Goal: Task Accomplishment & Management: Manage account settings

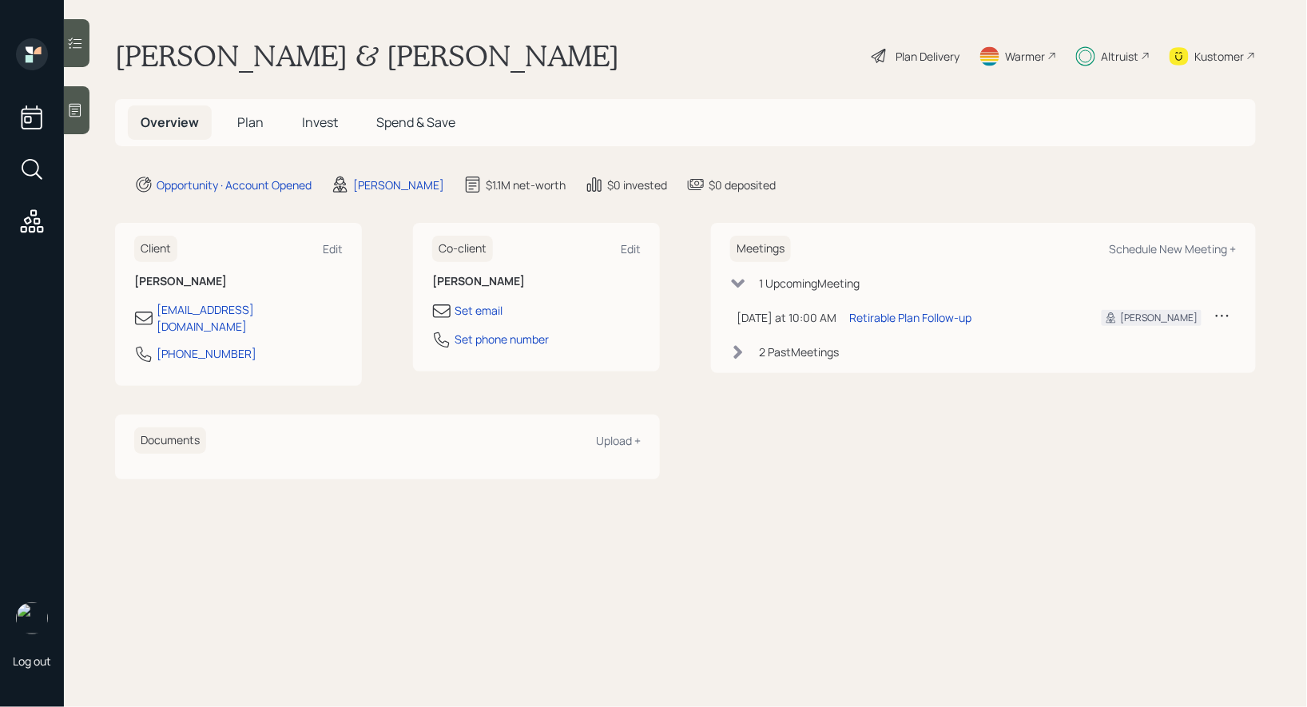
click at [324, 121] on span "Invest" at bounding box center [320, 122] width 36 height 18
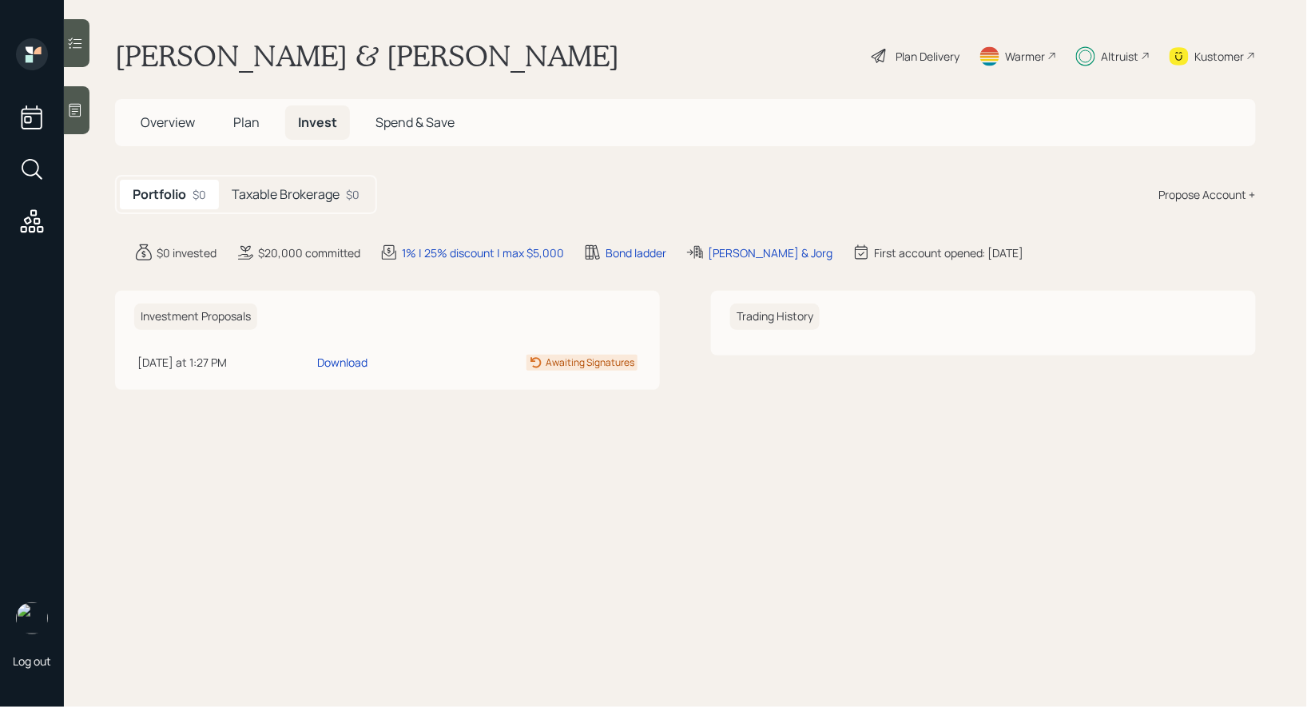
click at [912, 50] on div "Plan Delivery" at bounding box center [928, 56] width 64 height 17
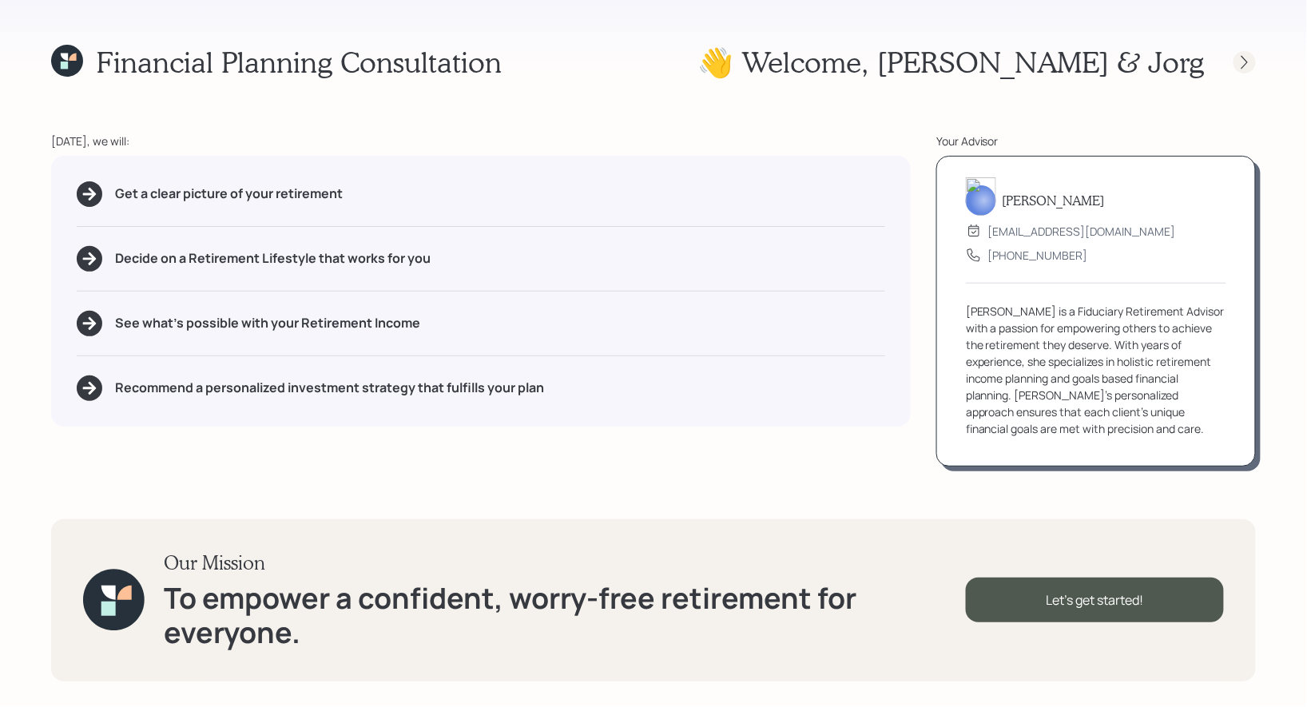
click at [1244, 66] on icon at bounding box center [1245, 62] width 6 height 14
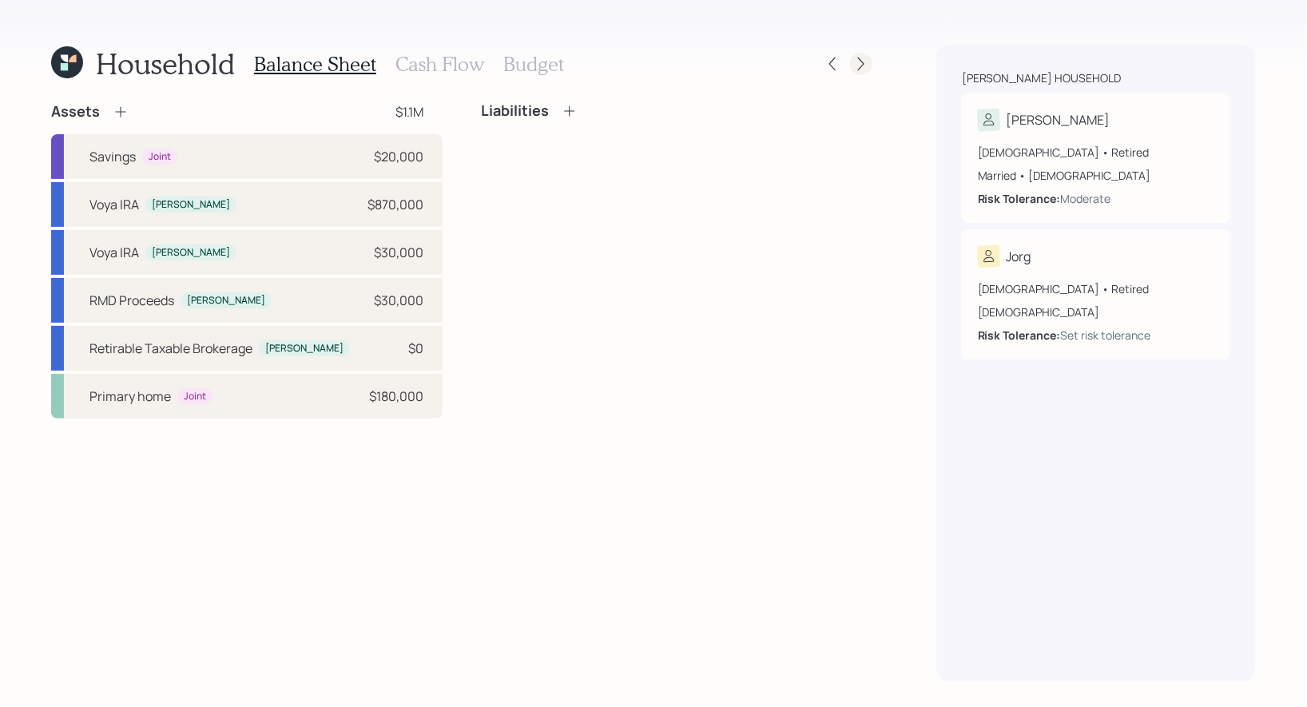
click at [867, 66] on icon at bounding box center [861, 64] width 16 height 16
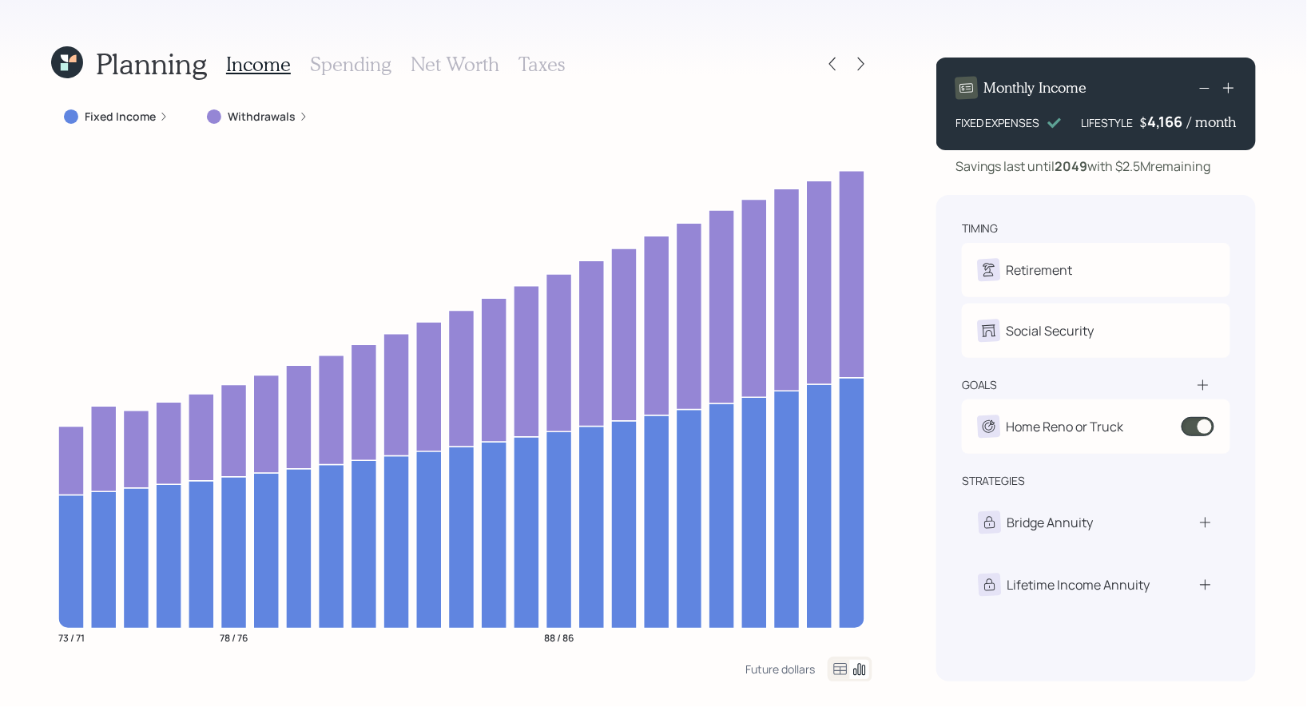
click at [867, 66] on icon at bounding box center [861, 64] width 16 height 16
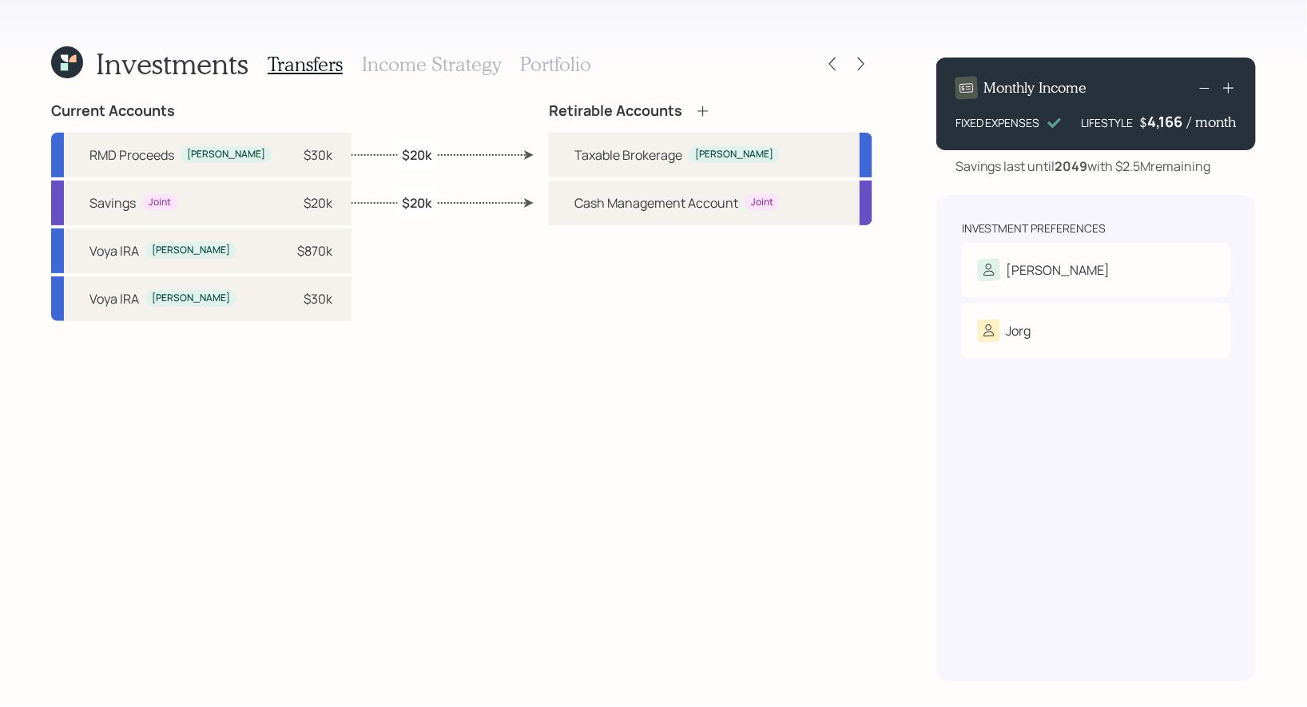
click at [558, 60] on h3 "Portfolio" at bounding box center [555, 64] width 71 height 23
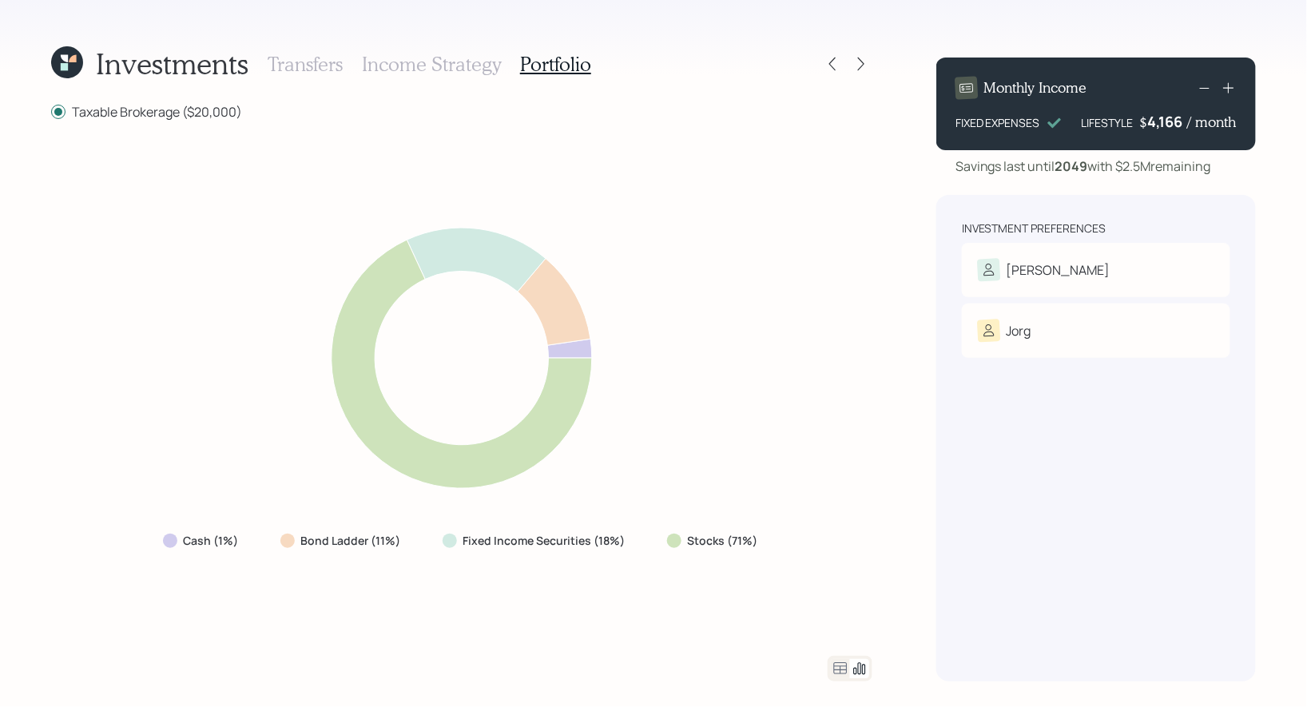
click at [67, 63] on icon at bounding box center [64, 66] width 7 height 7
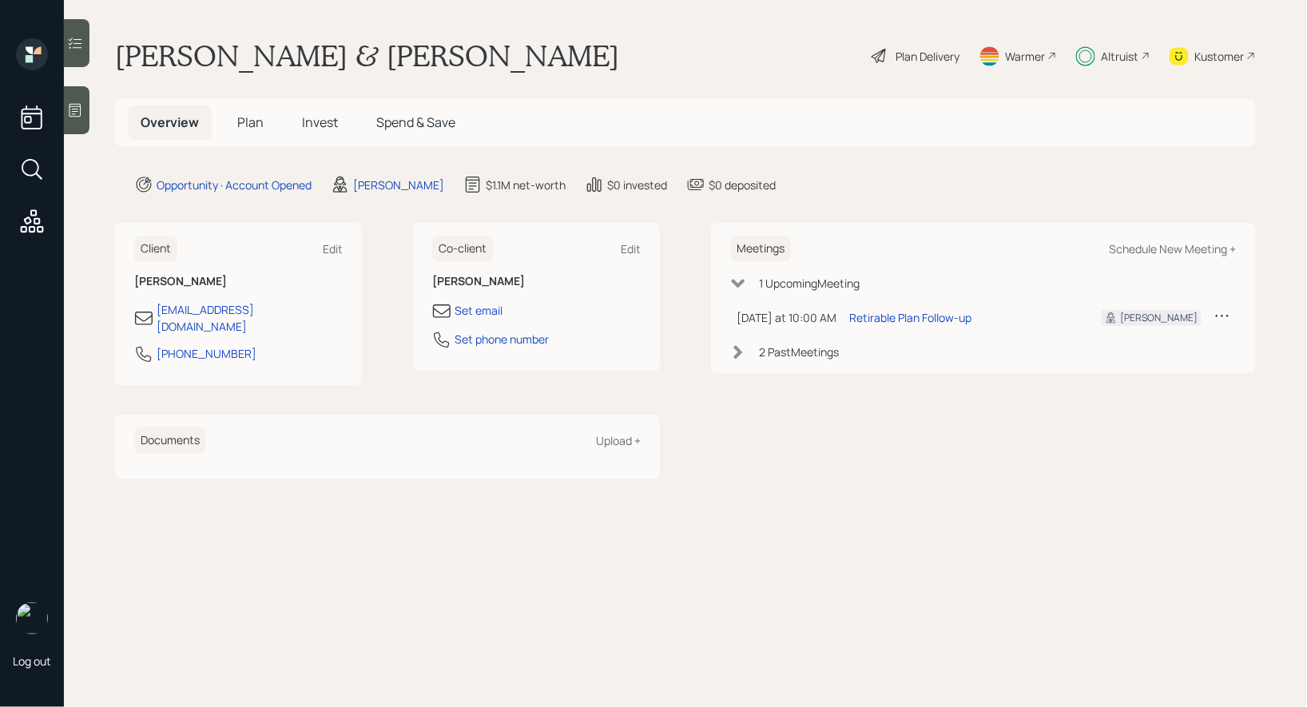
click at [319, 124] on span "Invest" at bounding box center [320, 122] width 36 height 18
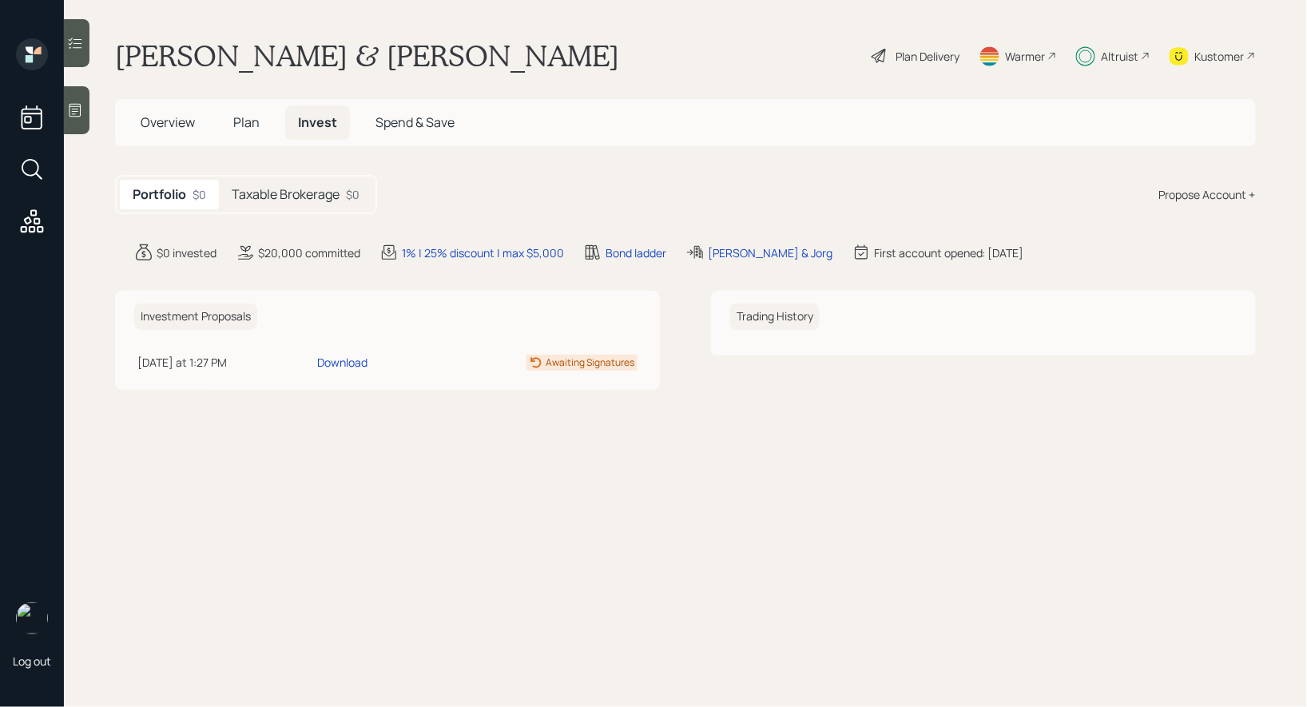
click at [266, 187] on h5 "Taxable Brokerage" at bounding box center [286, 194] width 108 height 15
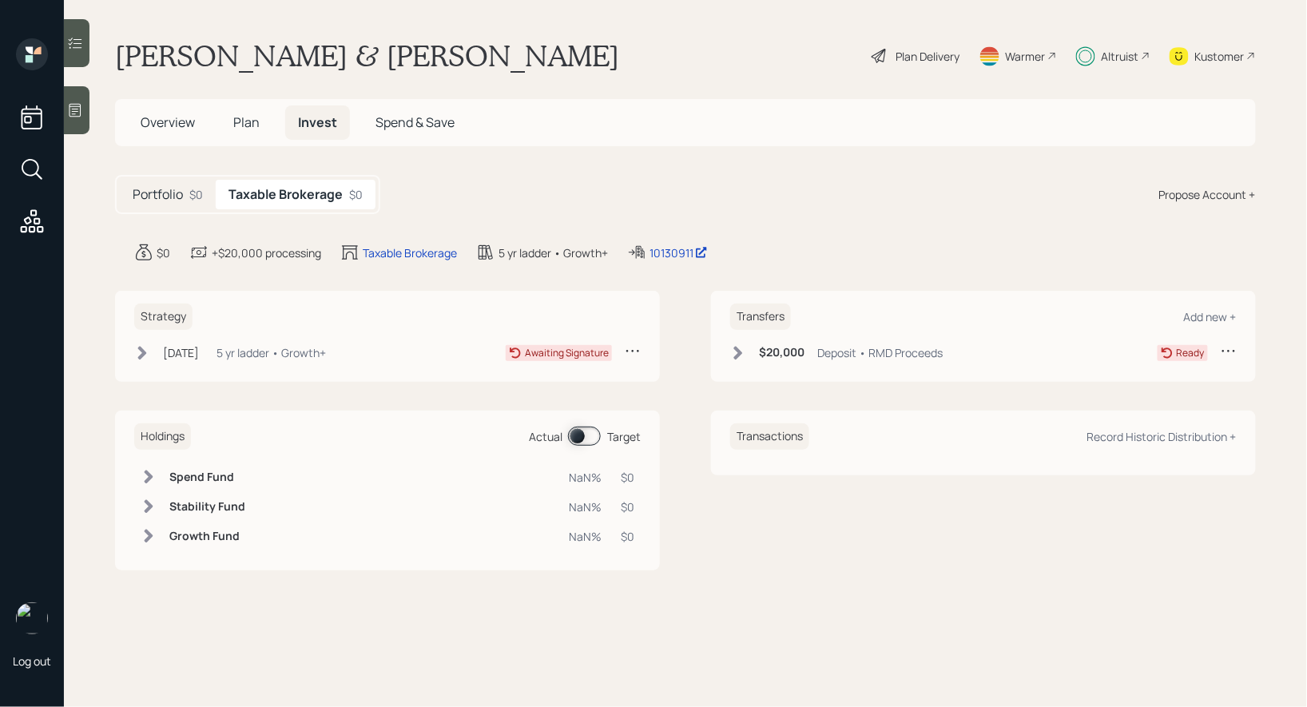
click at [135, 350] on icon at bounding box center [142, 353] width 16 height 16
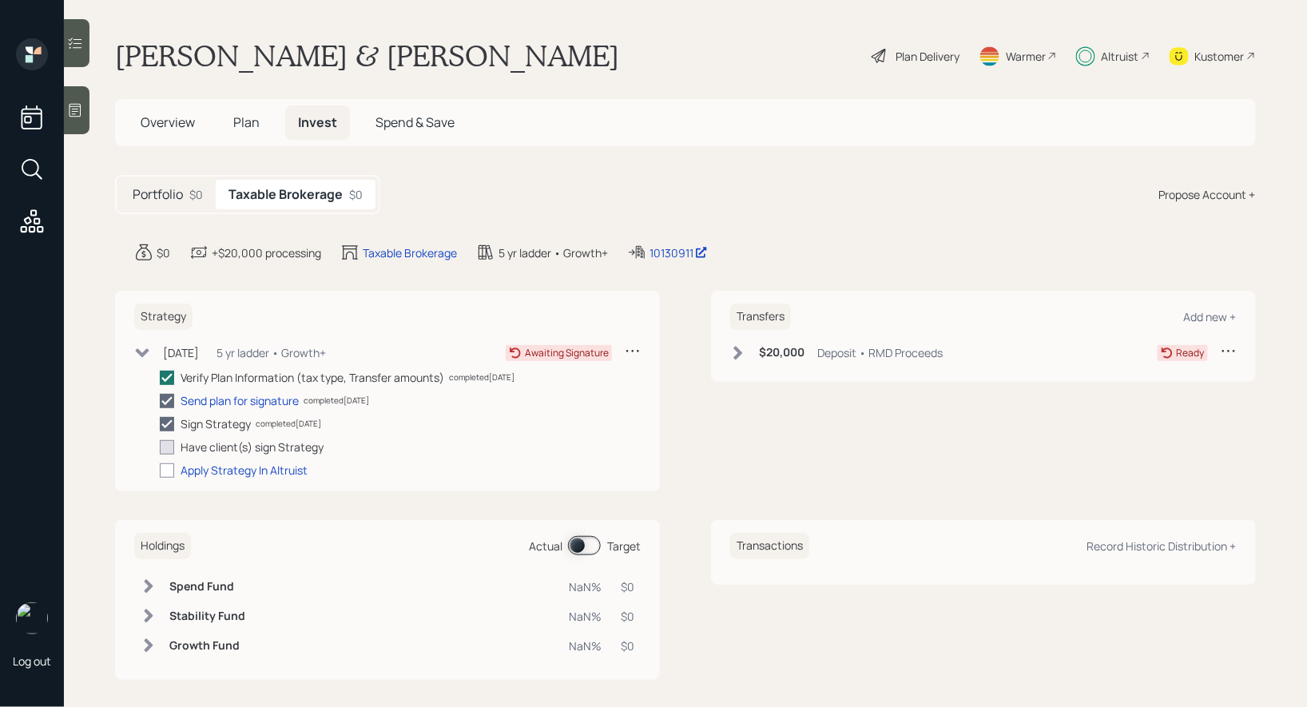
click at [263, 117] on h5 "Plan" at bounding box center [247, 122] width 52 height 34
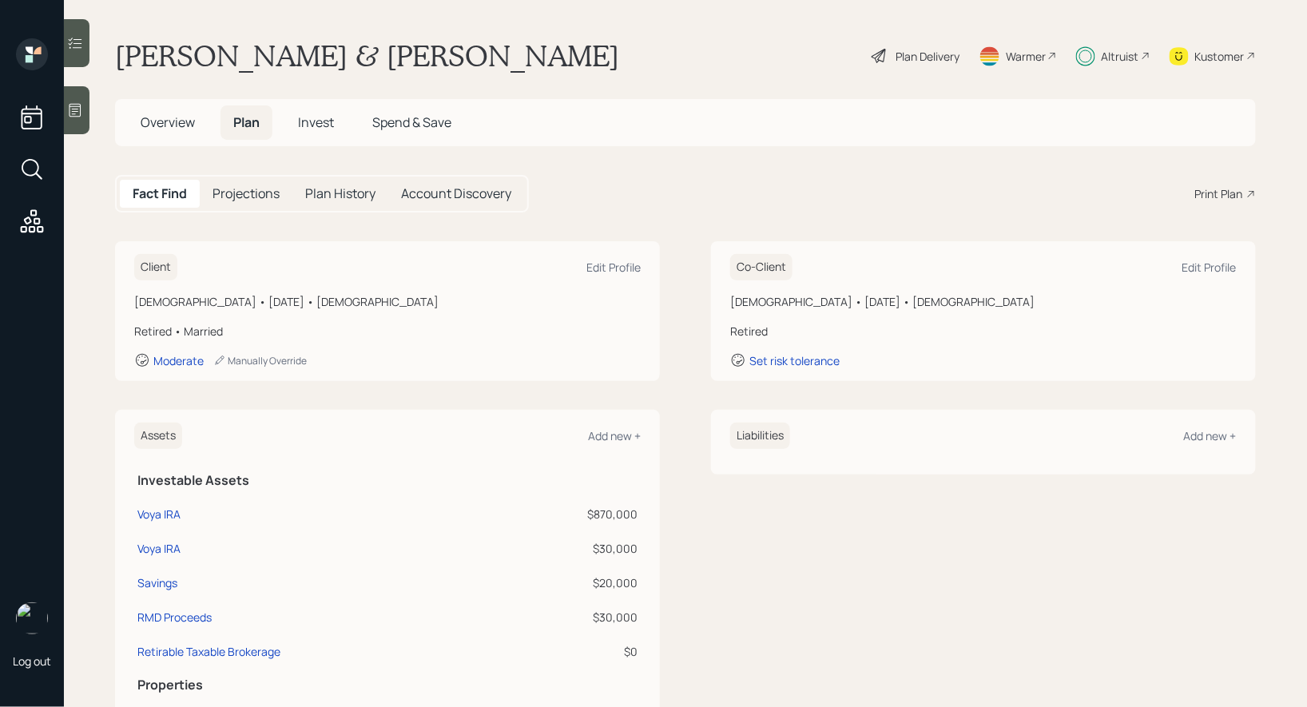
click at [155, 108] on h5 "Overview" at bounding box center [168, 122] width 80 height 34
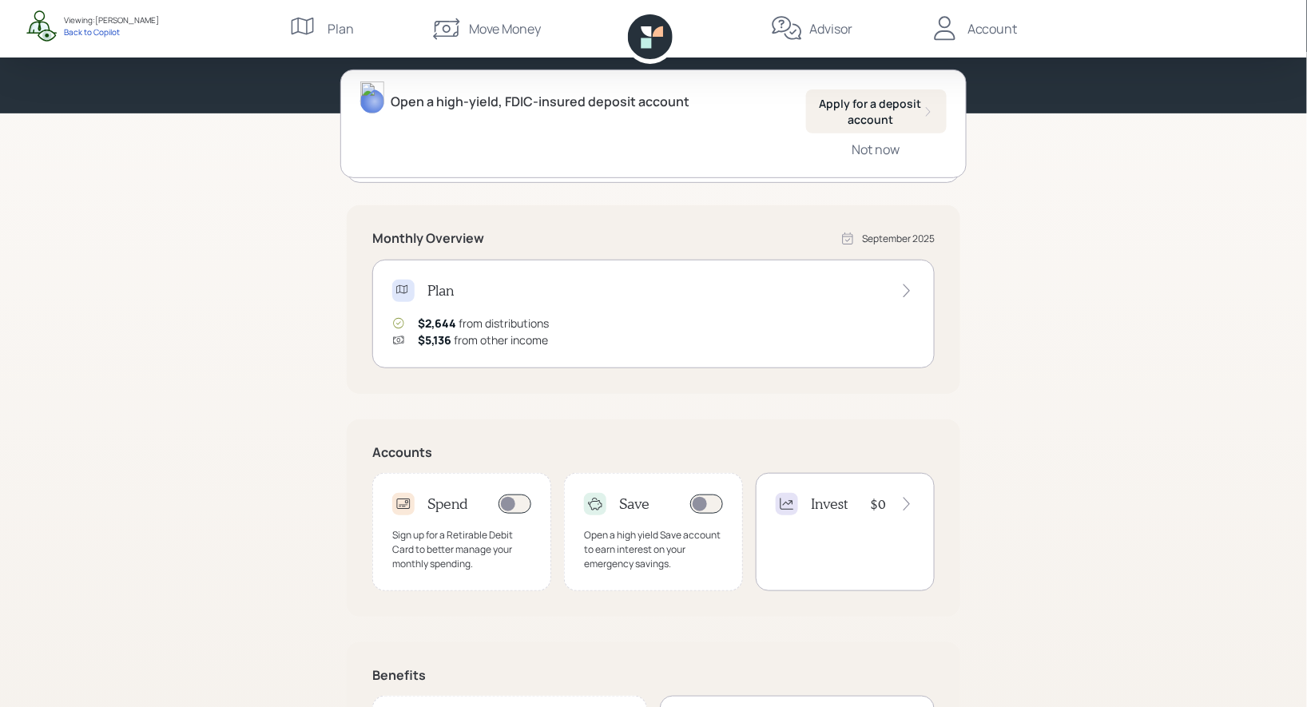
scroll to position [203, 0]
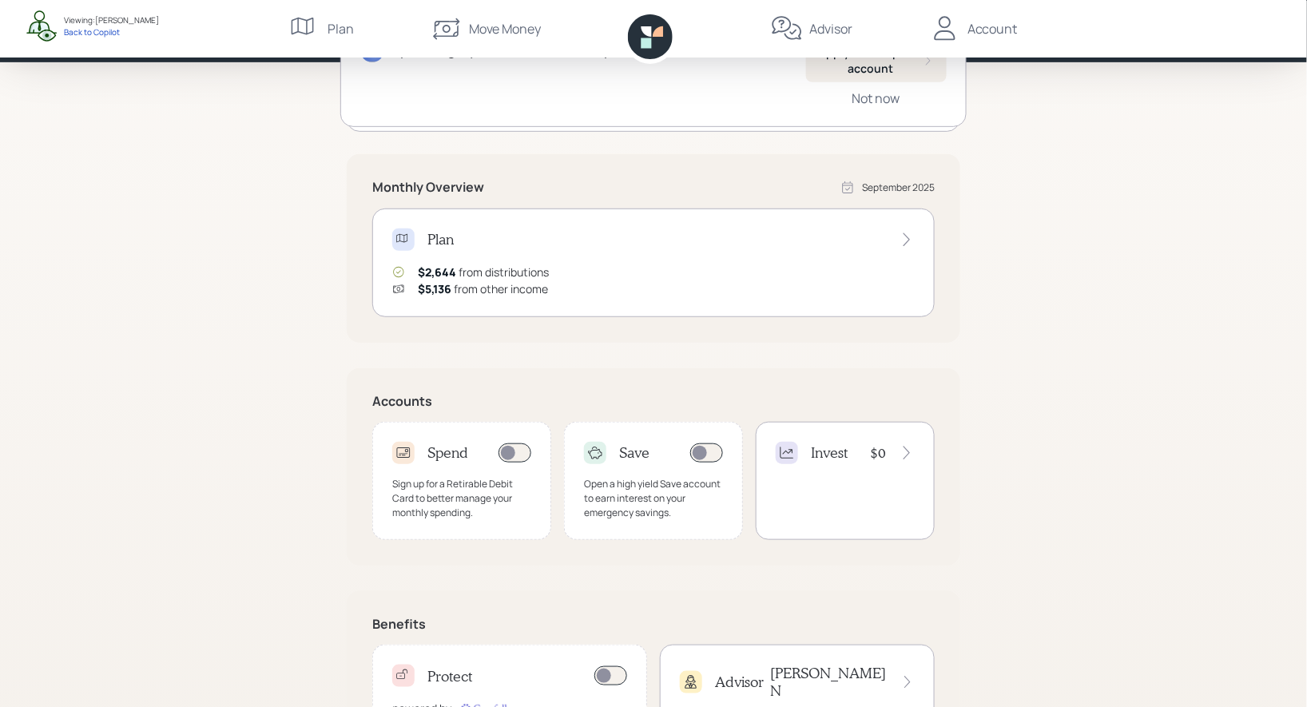
click at [827, 448] on h4 "Invest" at bounding box center [829, 453] width 37 height 18
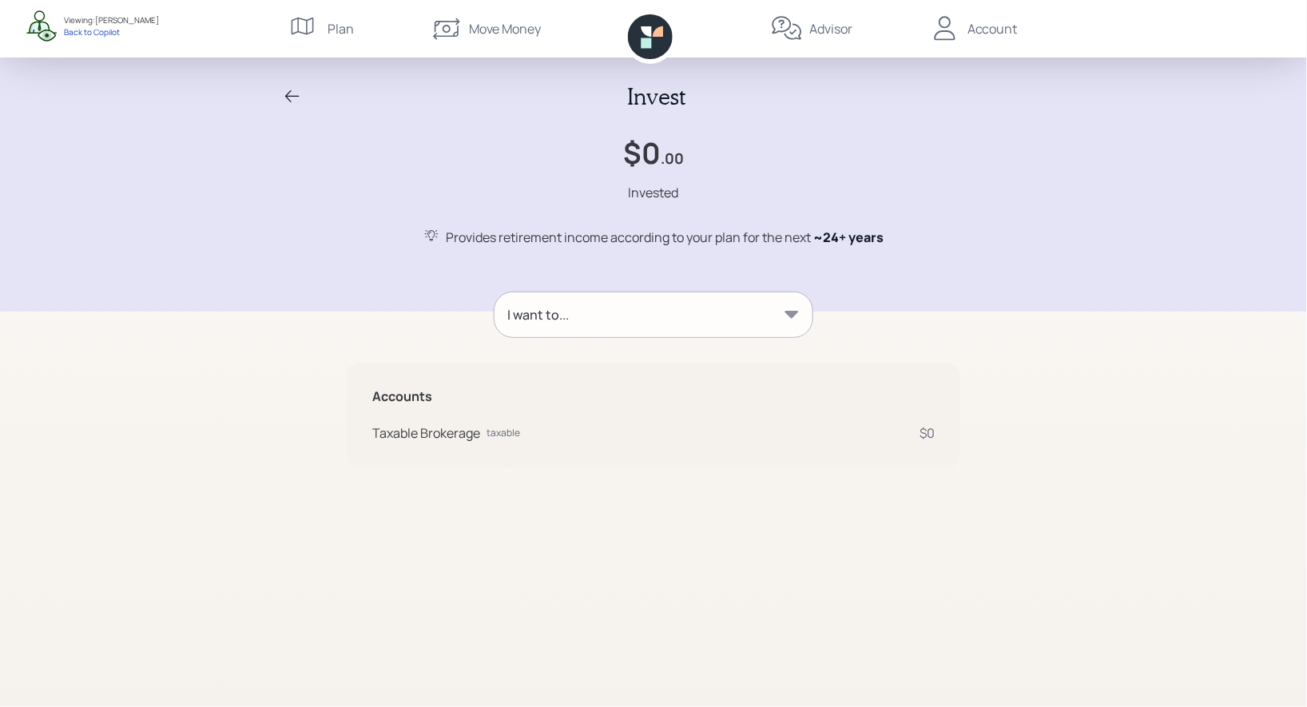
click at [682, 309] on div "I want to..." at bounding box center [654, 314] width 318 height 45
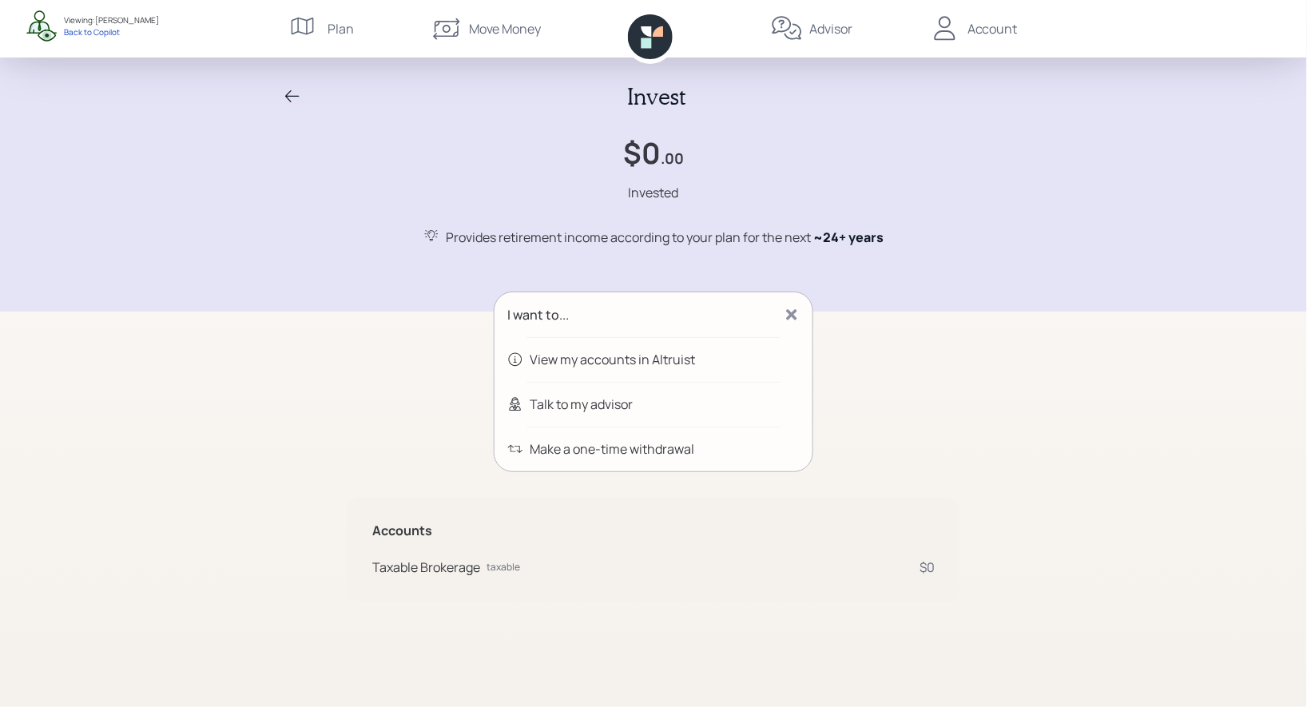
click at [741, 300] on div "I want to..." at bounding box center [654, 314] width 318 height 45
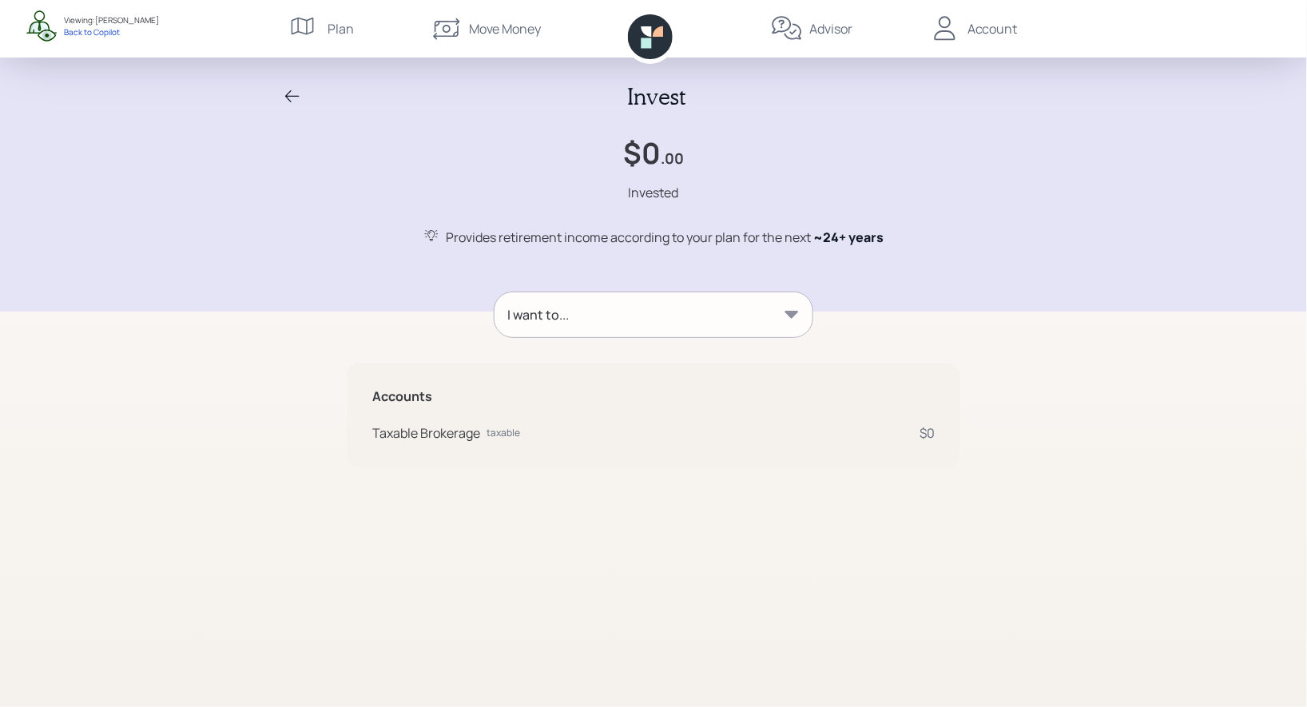
click at [290, 97] on icon at bounding box center [292, 96] width 19 height 19
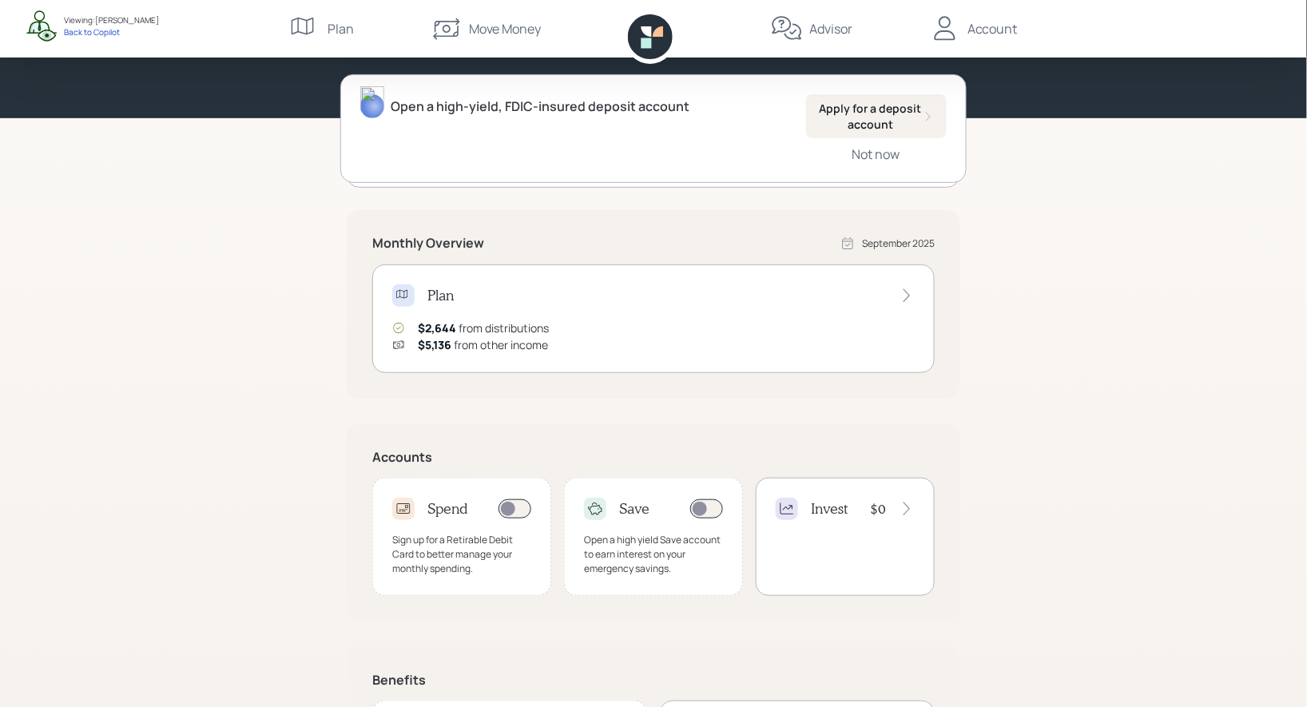
scroll to position [281, 0]
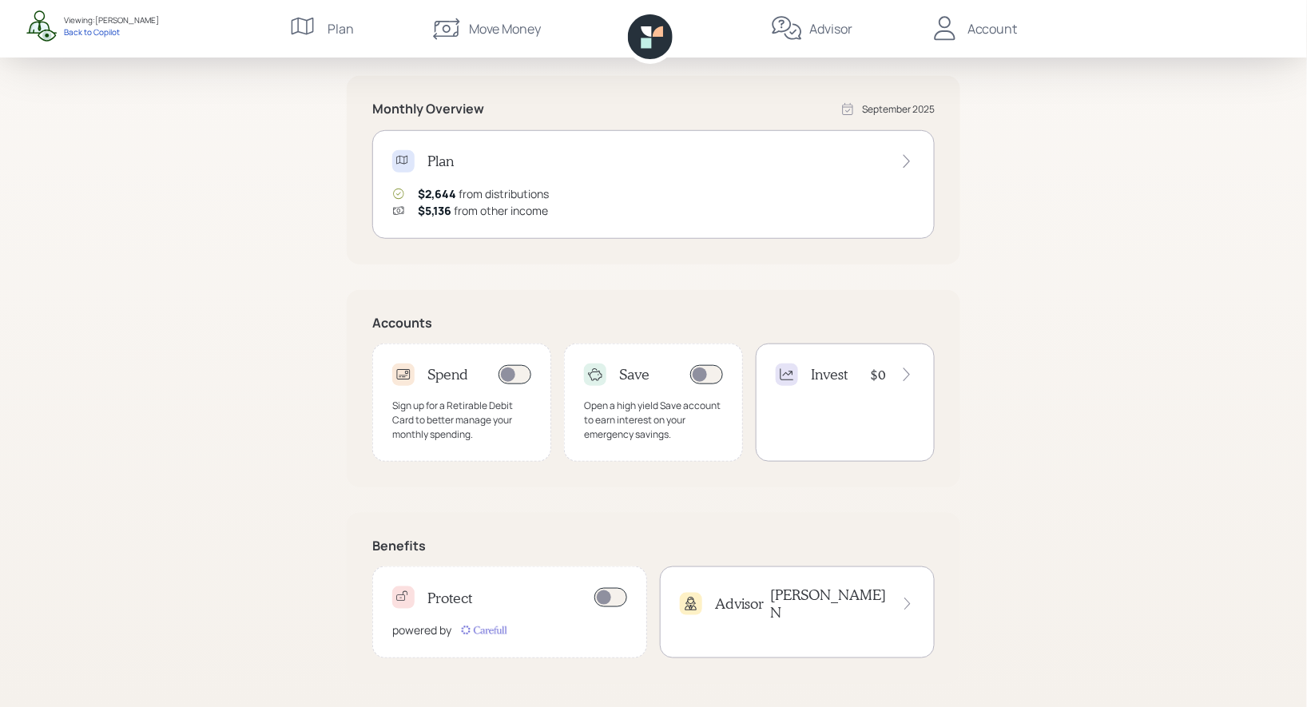
click at [801, 594] on div "Advisor [PERSON_NAME]" at bounding box center [797, 603] width 235 height 34
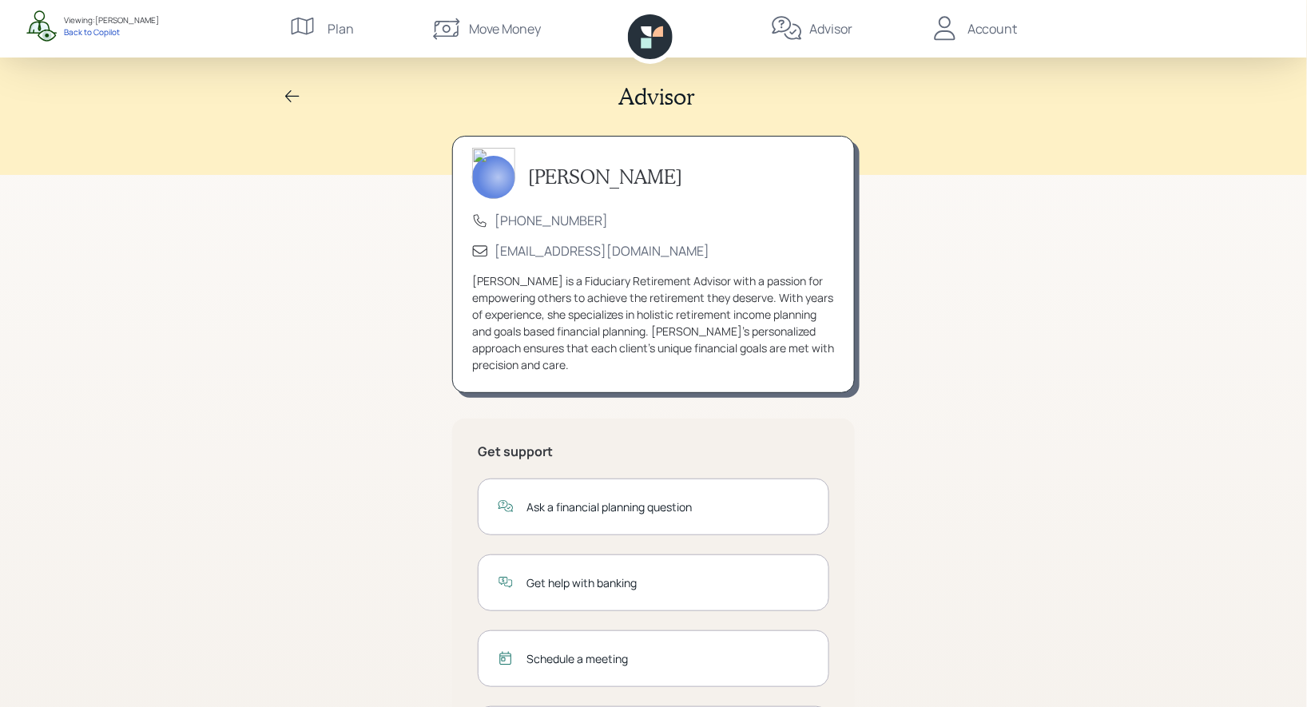
click at [949, 22] on icon at bounding box center [945, 29] width 32 height 32
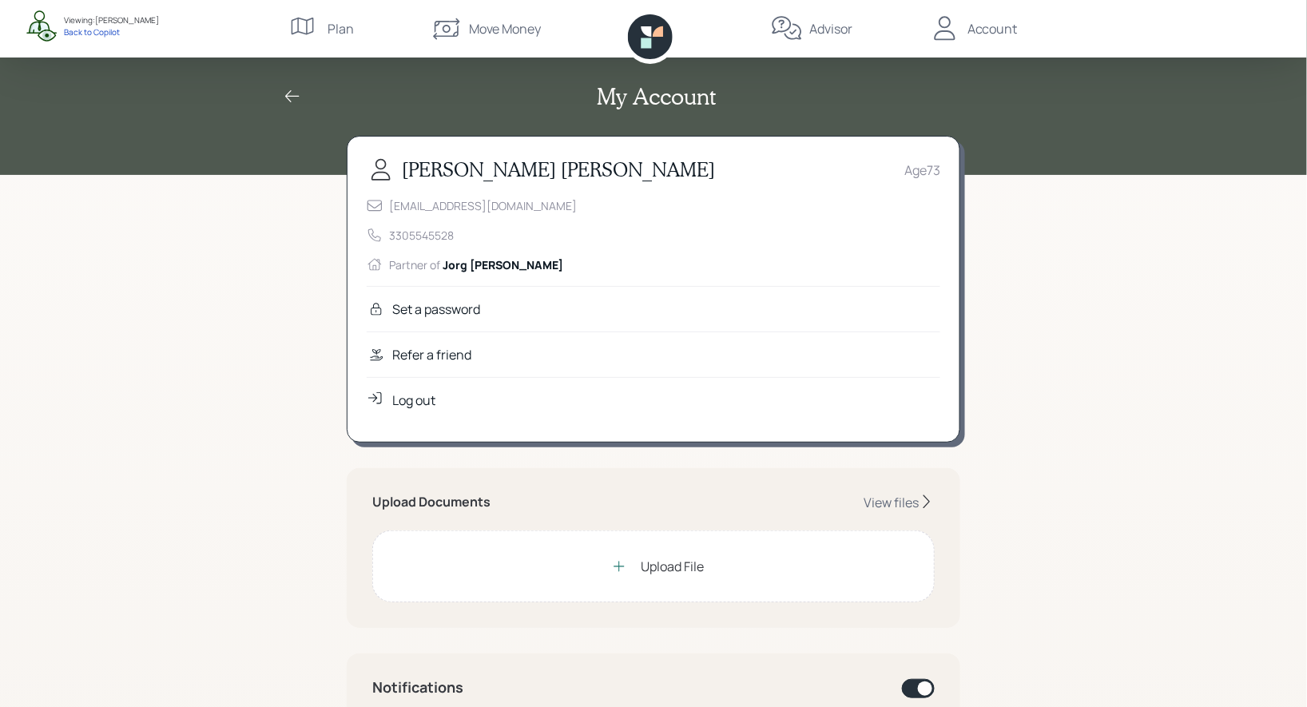
click at [530, 368] on div "Refer a friend" at bounding box center [654, 355] width 574 height 46
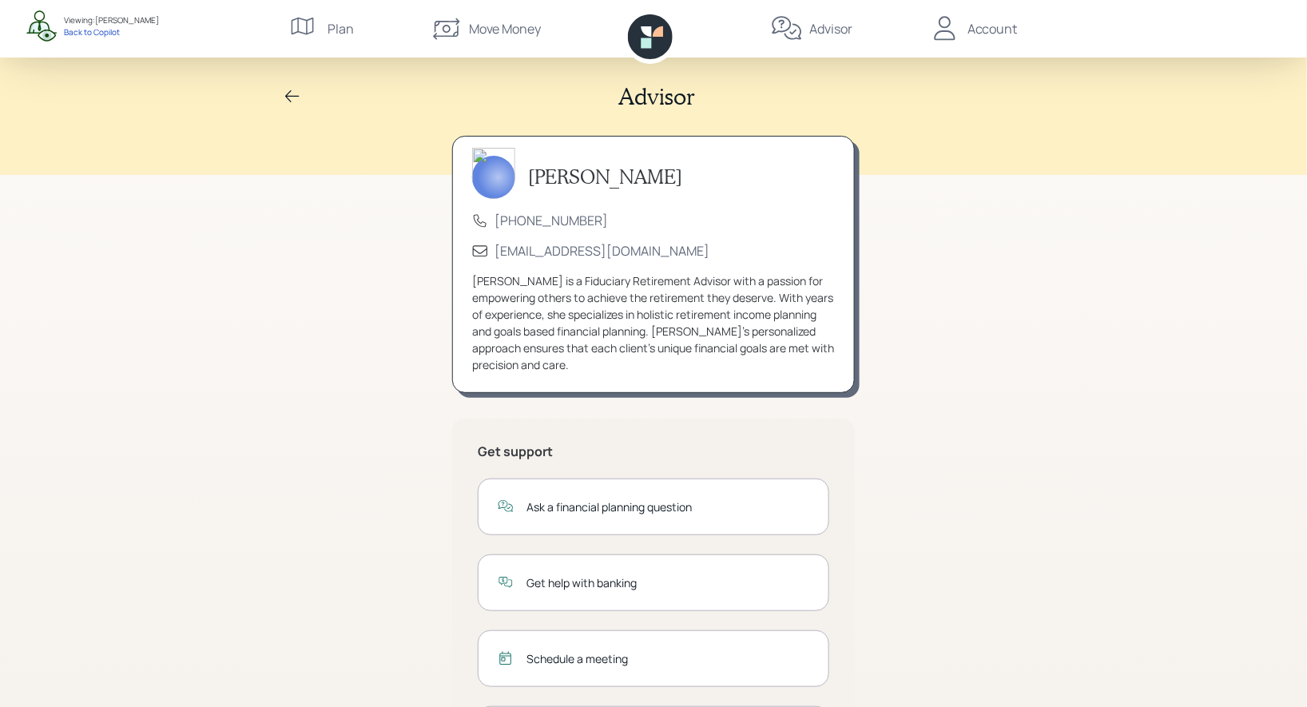
click at [290, 93] on icon at bounding box center [292, 96] width 19 height 19
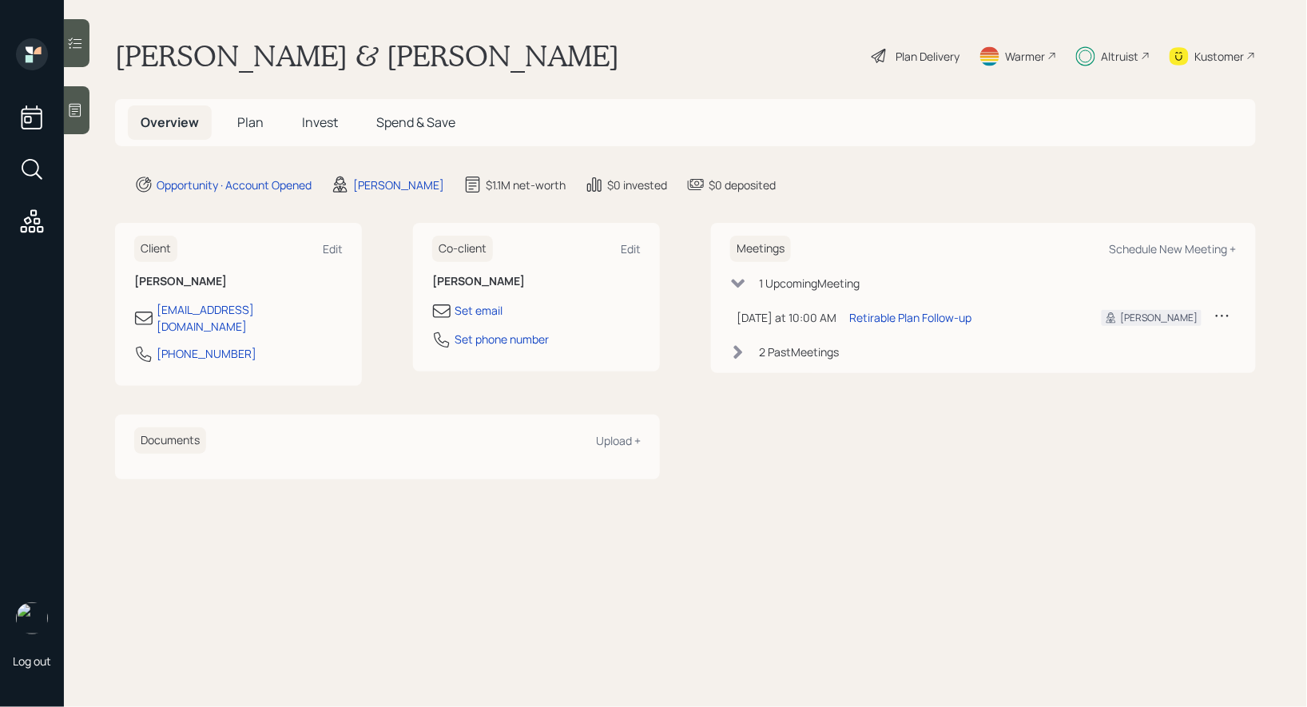
click at [250, 120] on span "Plan" at bounding box center [250, 122] width 26 height 18
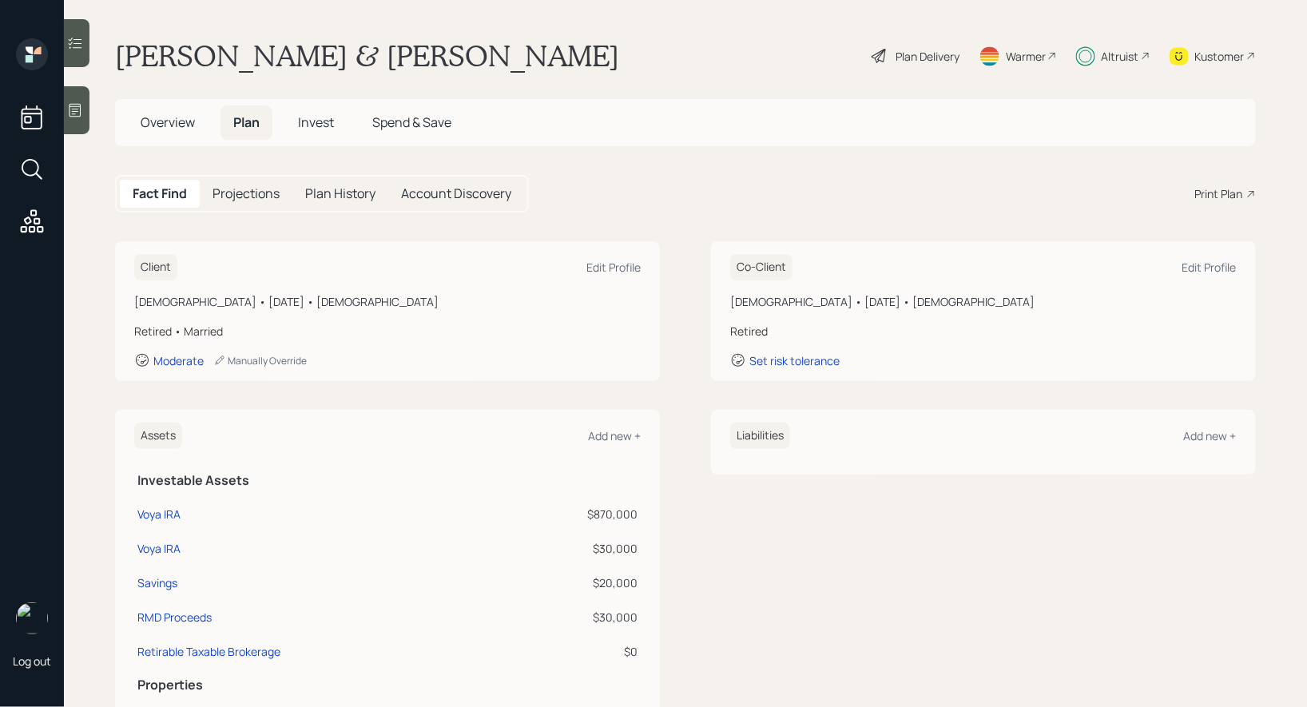
click at [316, 119] on span "Invest" at bounding box center [316, 122] width 36 height 18
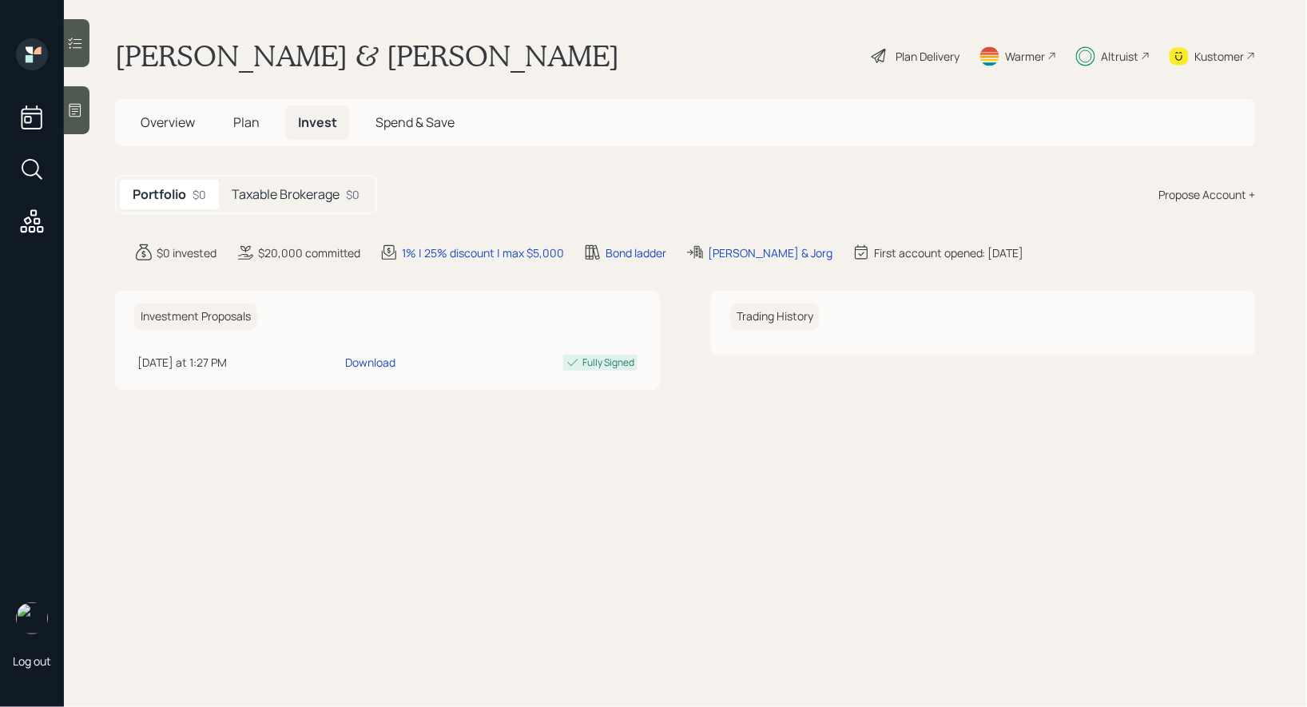
click at [264, 193] on h5 "Taxable Brokerage" at bounding box center [286, 194] width 108 height 15
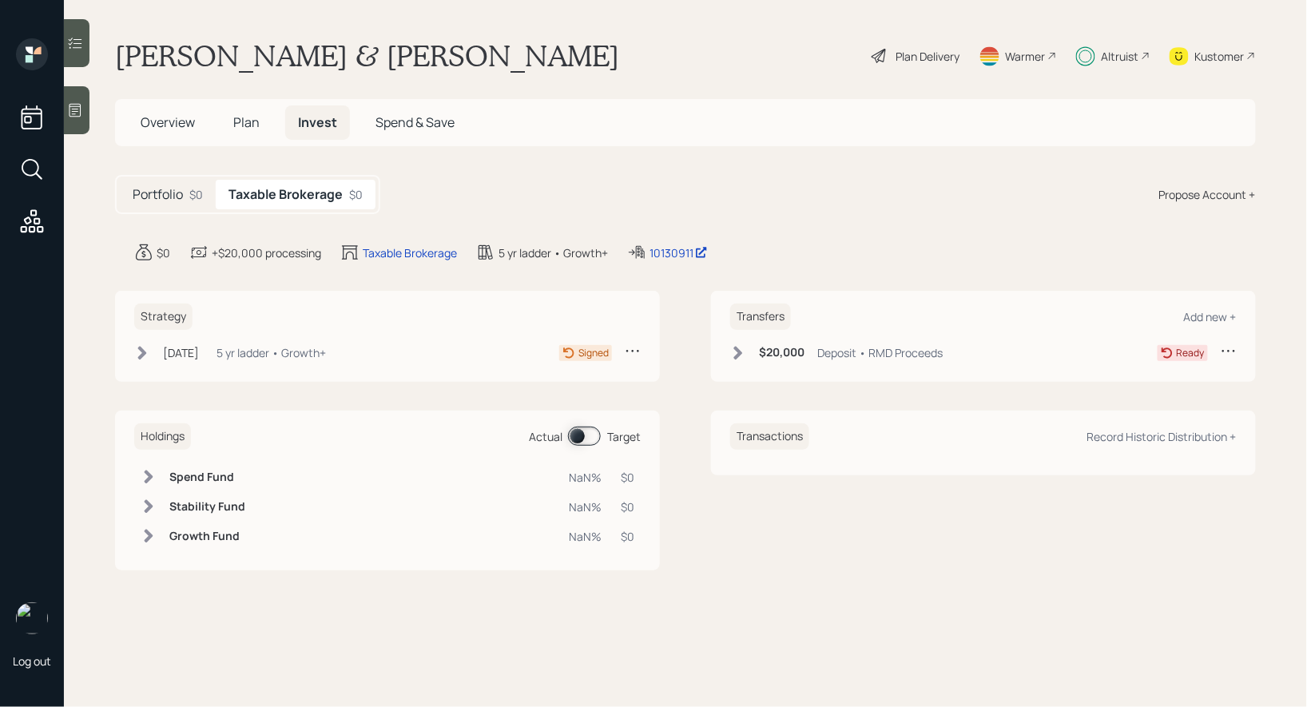
click at [142, 345] on icon at bounding box center [142, 353] width 16 height 16
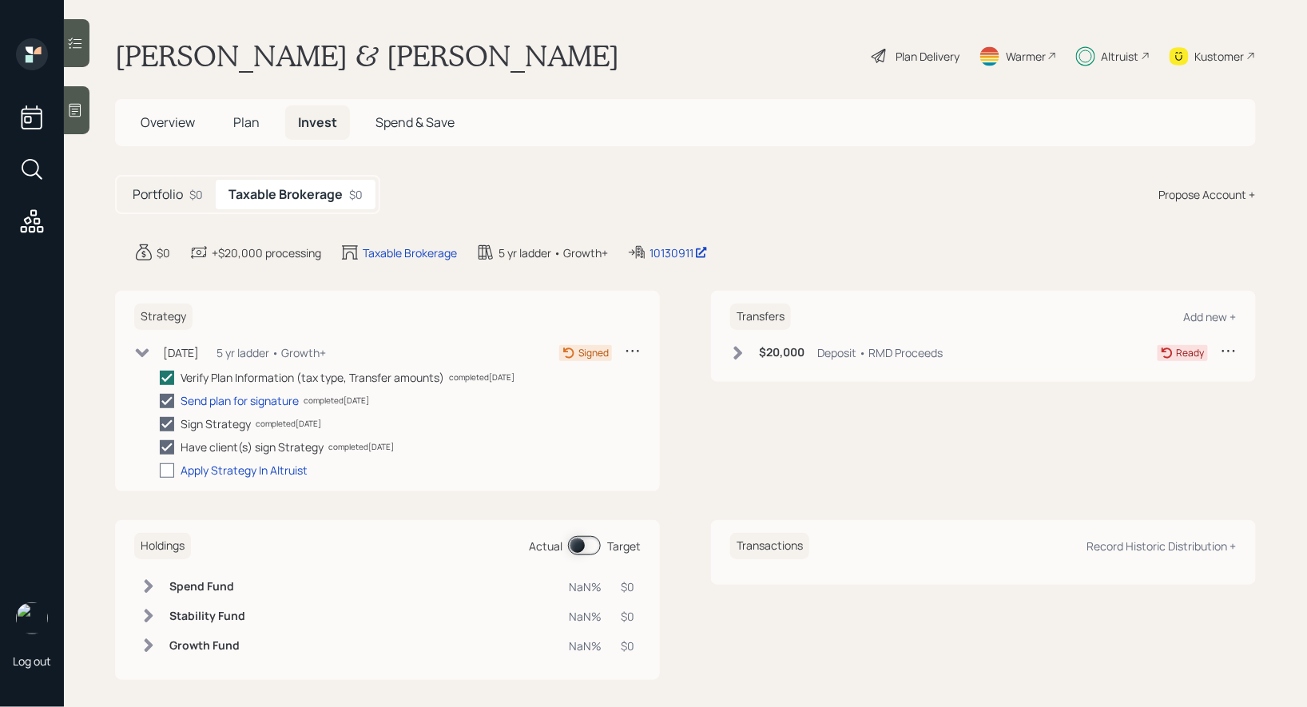
click at [166, 471] on div at bounding box center [167, 470] width 14 height 14
click at [160, 471] on input "checkbox" at bounding box center [159, 470] width 1 height 1
checkbox input "true"
click at [243, 121] on span "Plan" at bounding box center [246, 122] width 26 height 18
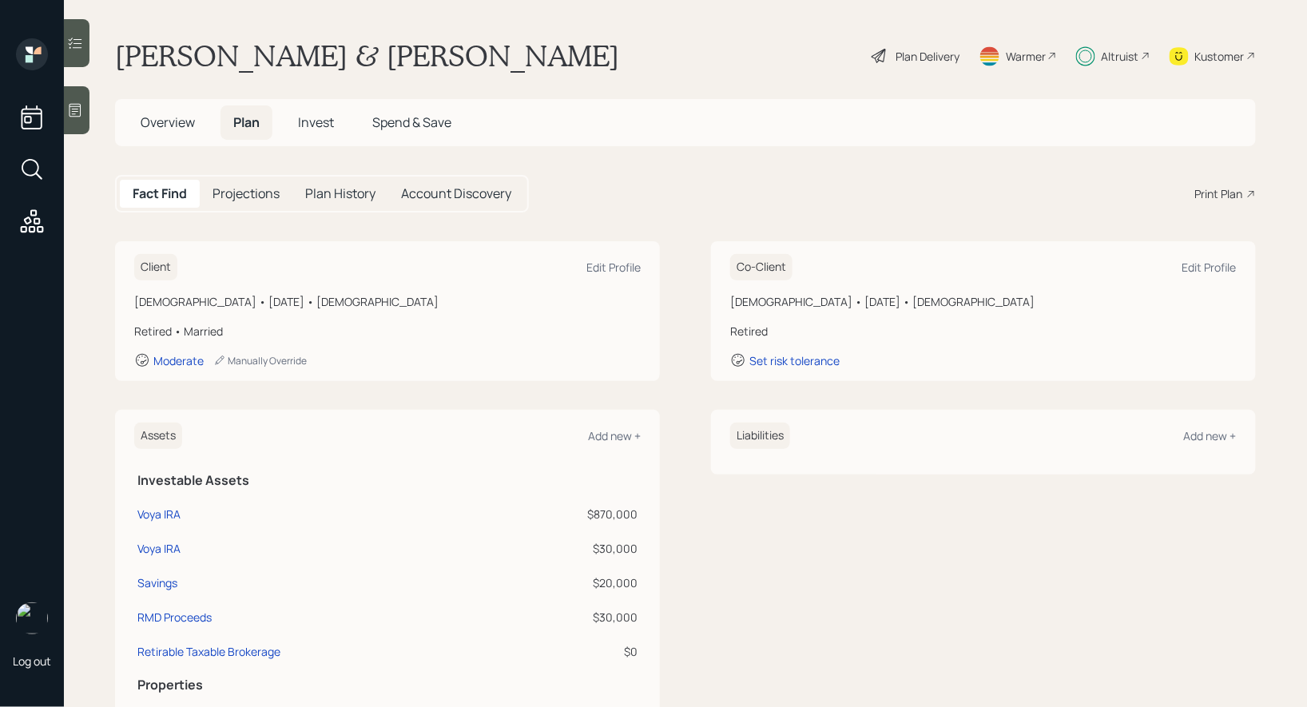
click at [319, 125] on span "Invest" at bounding box center [316, 122] width 36 height 18
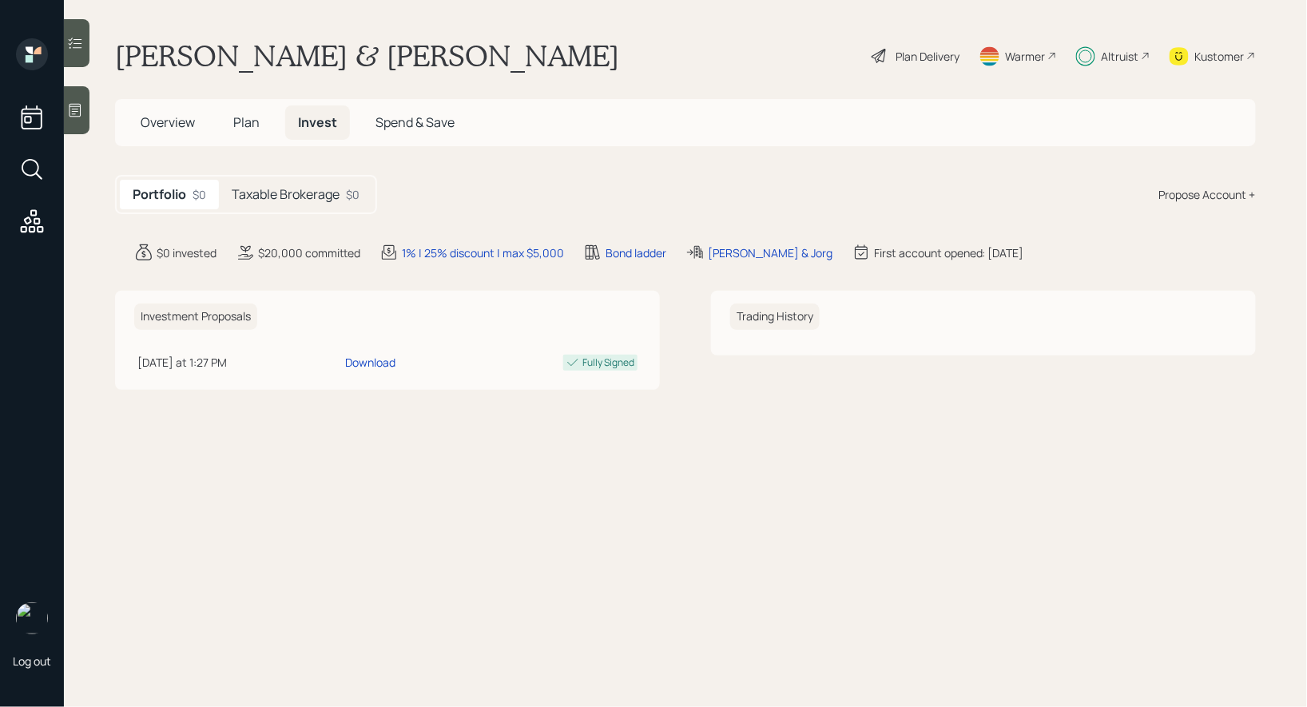
click at [292, 191] on h5 "Taxable Brokerage" at bounding box center [286, 194] width 108 height 15
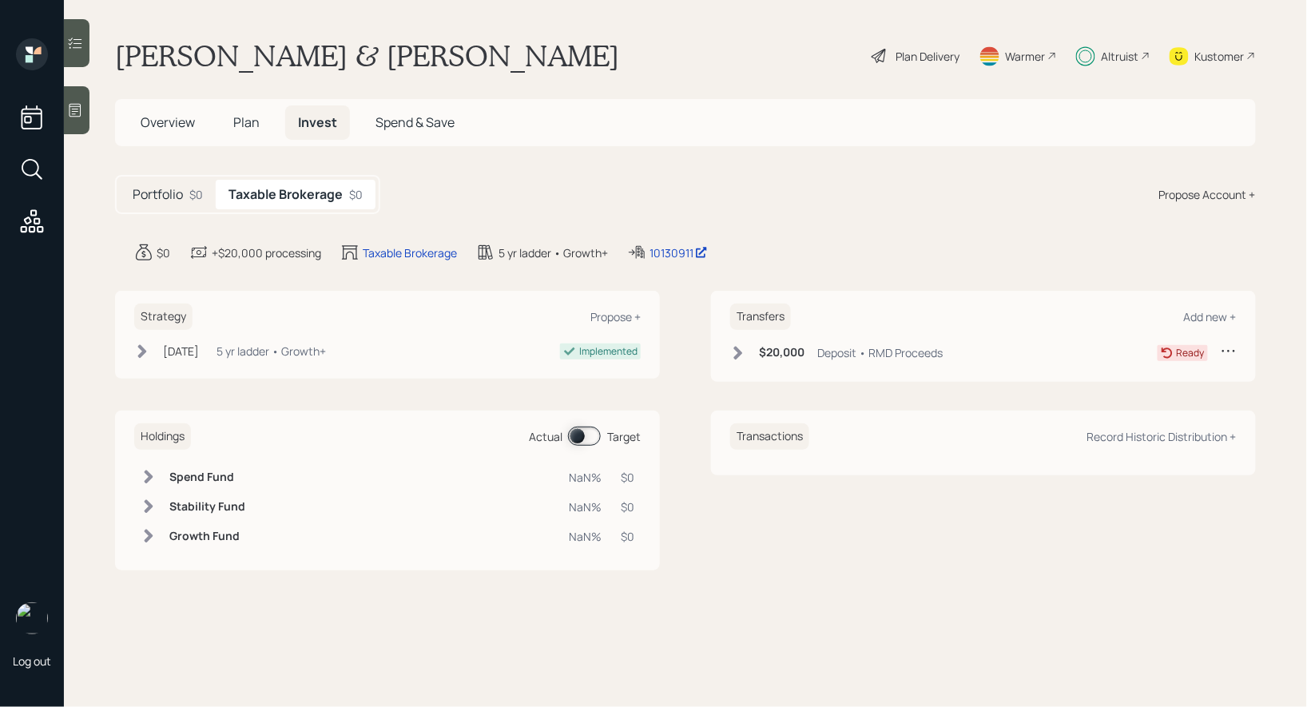
click at [491, 198] on div "Portfolio $0 Taxable Brokerage $0 Propose Account +" at bounding box center [685, 194] width 1141 height 39
click at [173, 127] on span "Overview" at bounding box center [168, 122] width 54 height 18
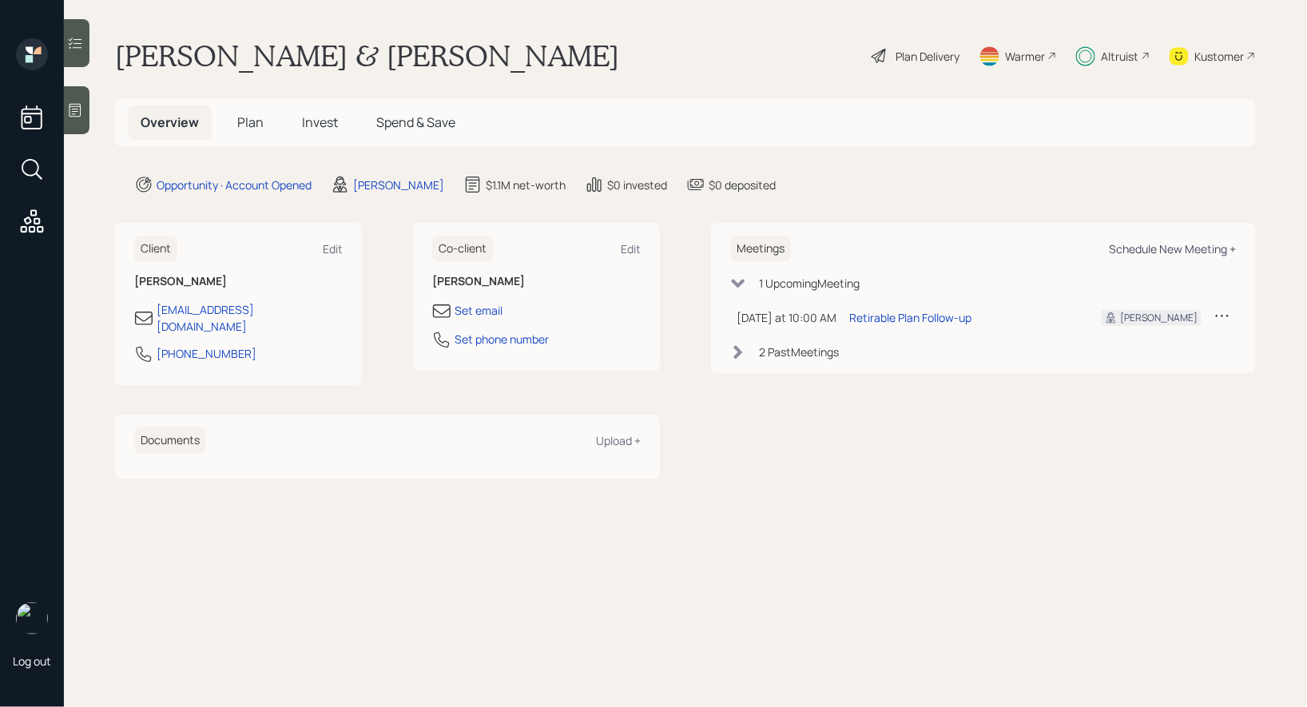
click at [1149, 246] on div "Schedule New Meeting +" at bounding box center [1173, 248] width 127 height 15
select select "8b79112e-3cfb-44f9-89e7-15267fe946c1"
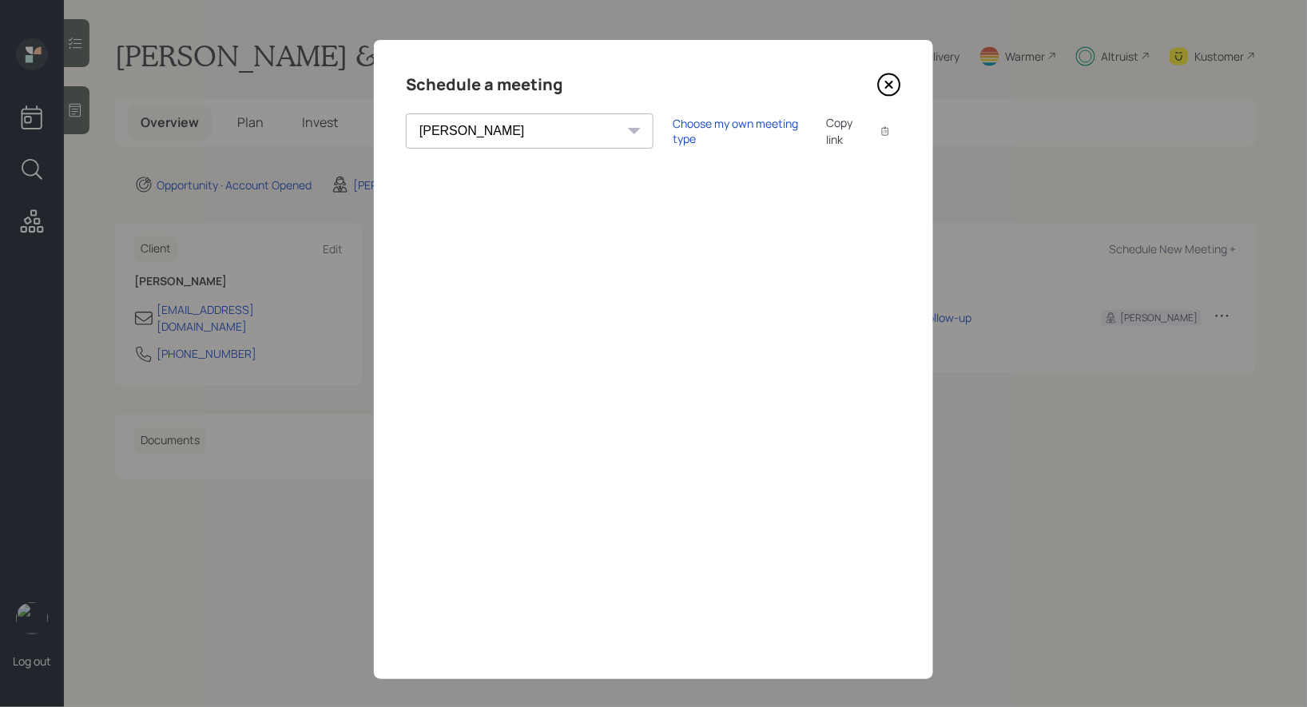
click at [892, 85] on icon at bounding box center [889, 85] width 24 height 24
